Goal: Find specific page/section: Find specific page/section

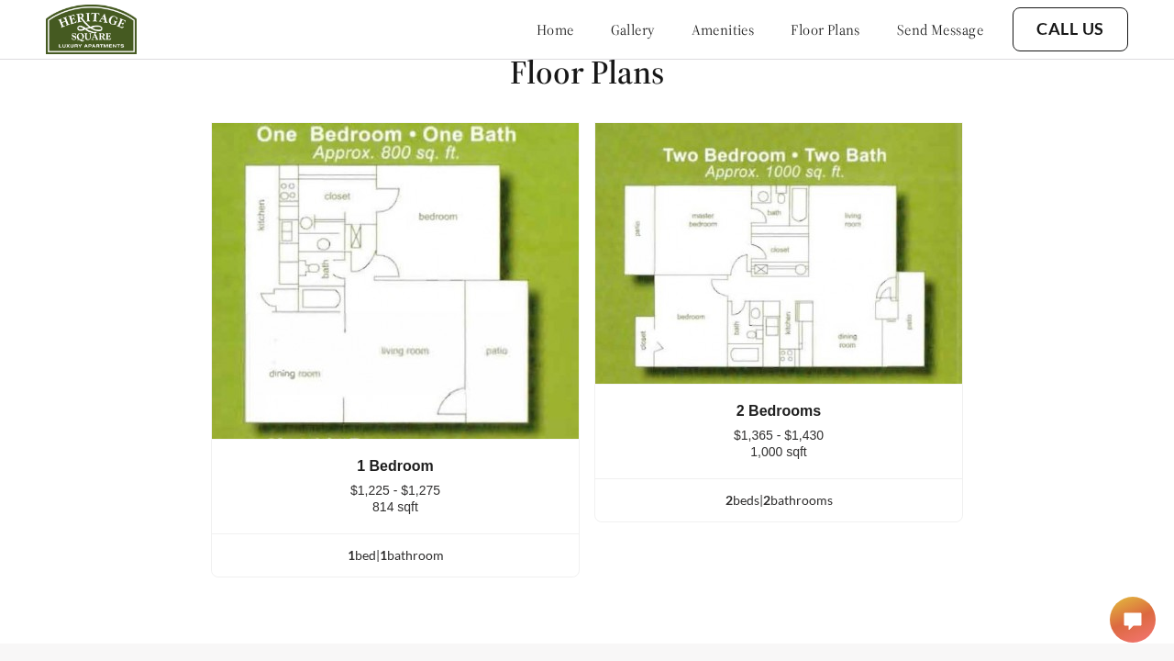
scroll to position [2335, 0]
